Goal: Check status: Check status

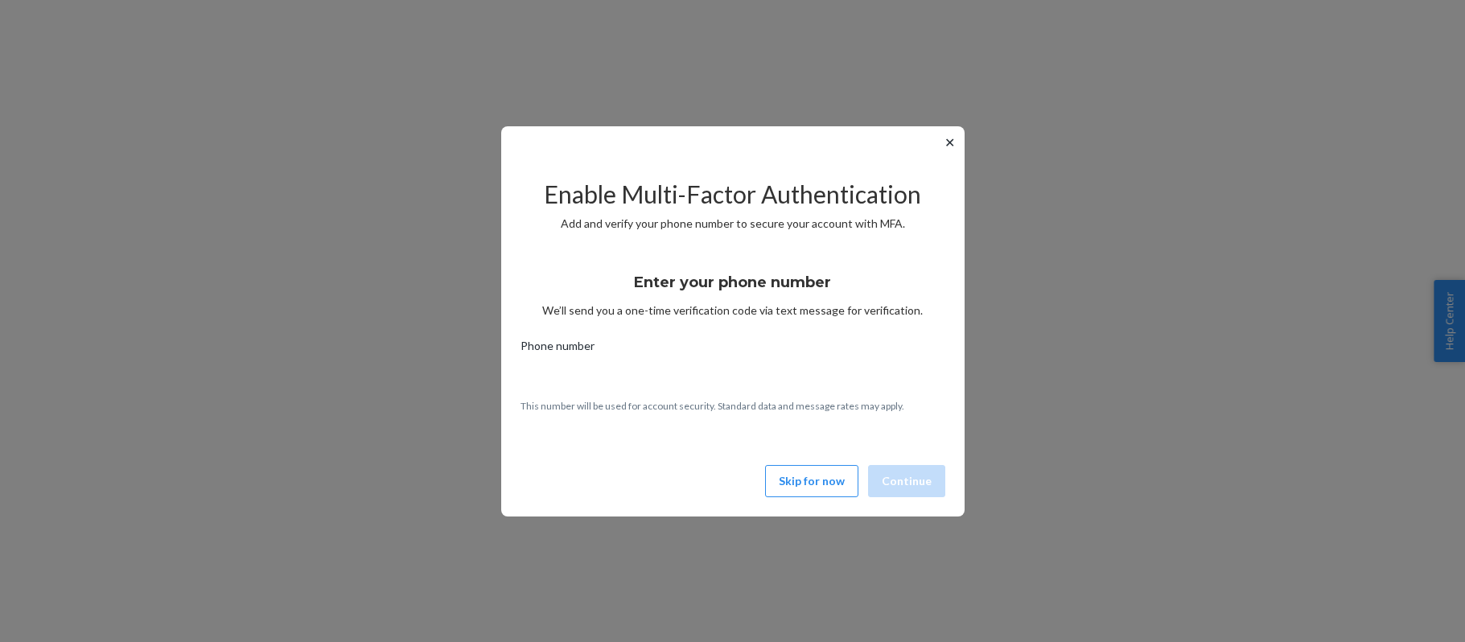
click at [792, 468] on button "Skip for now" at bounding box center [811, 481] width 93 height 32
click at [821, 474] on button "Skip for now" at bounding box center [811, 481] width 93 height 32
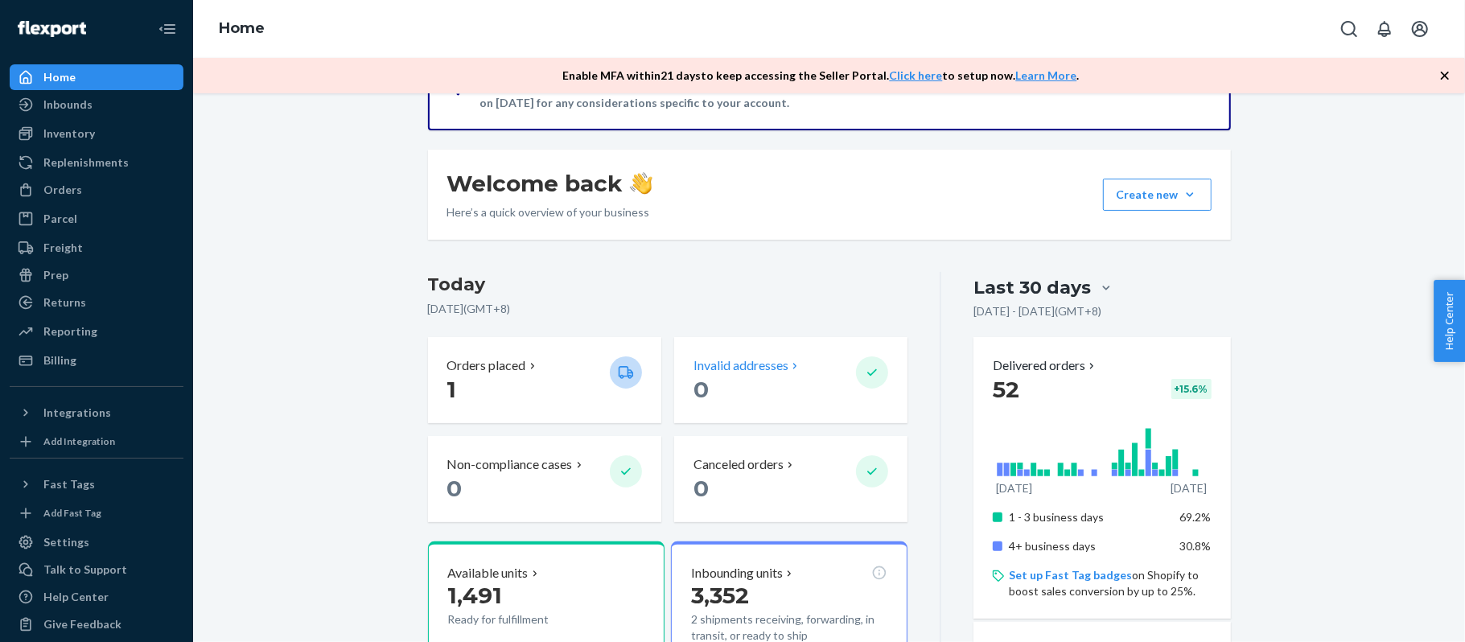
scroll to position [214, 0]
